Goal: Information Seeking & Learning: Learn about a topic

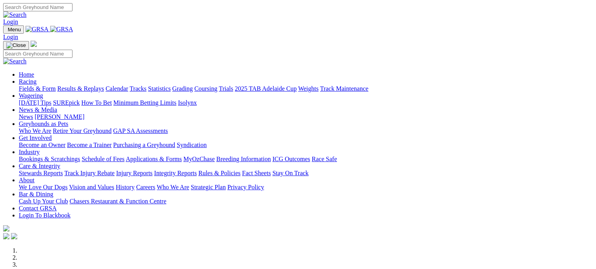
click at [104, 85] on link "Results & Replays" at bounding box center [80, 88] width 47 height 7
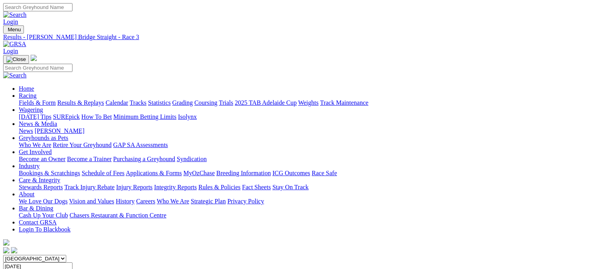
click at [37, 99] on link "Fields & Form" at bounding box center [37, 102] width 37 height 7
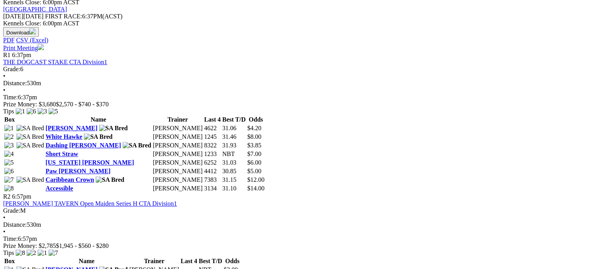
scroll to position [366, 0]
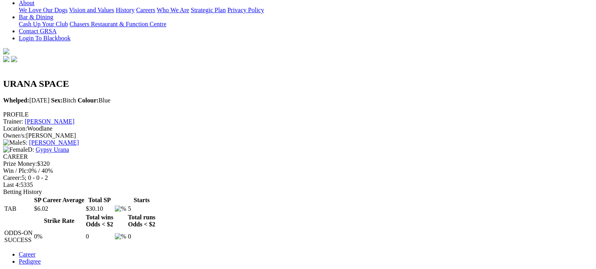
scroll to position [194, 0]
